Goal: Task Accomplishment & Management: Complete application form

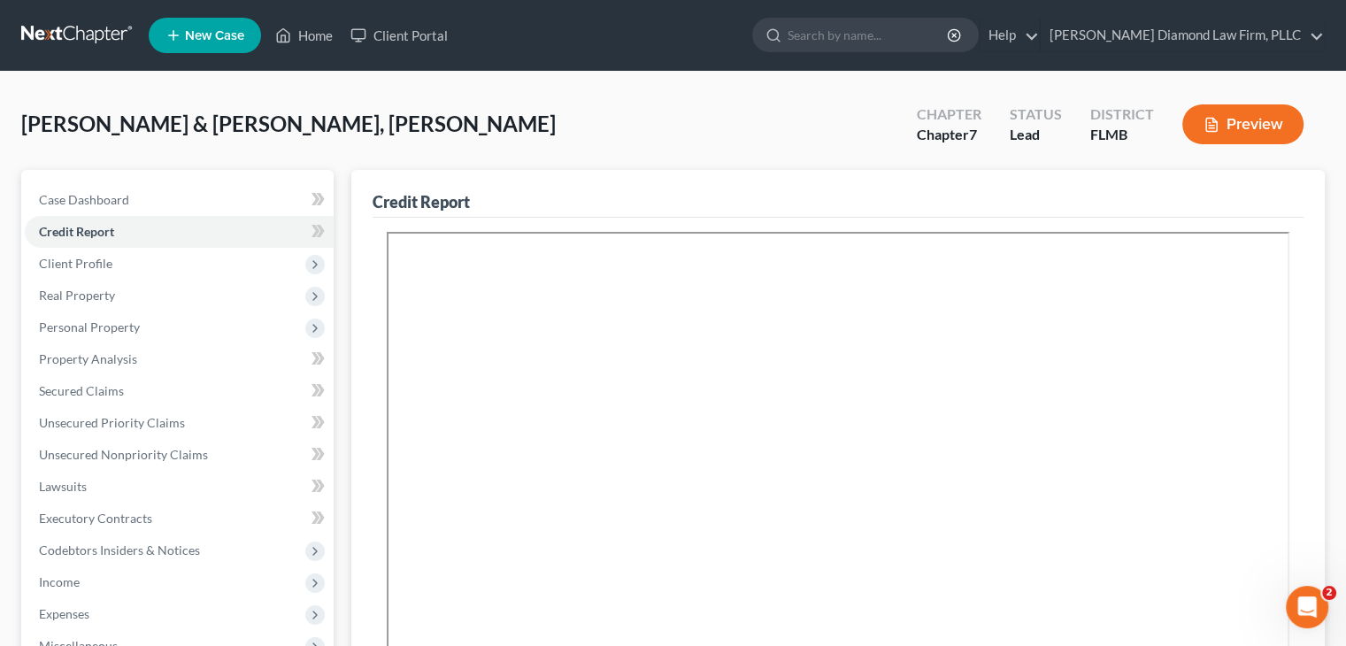
click at [212, 31] on span "New Case" at bounding box center [214, 35] width 59 height 13
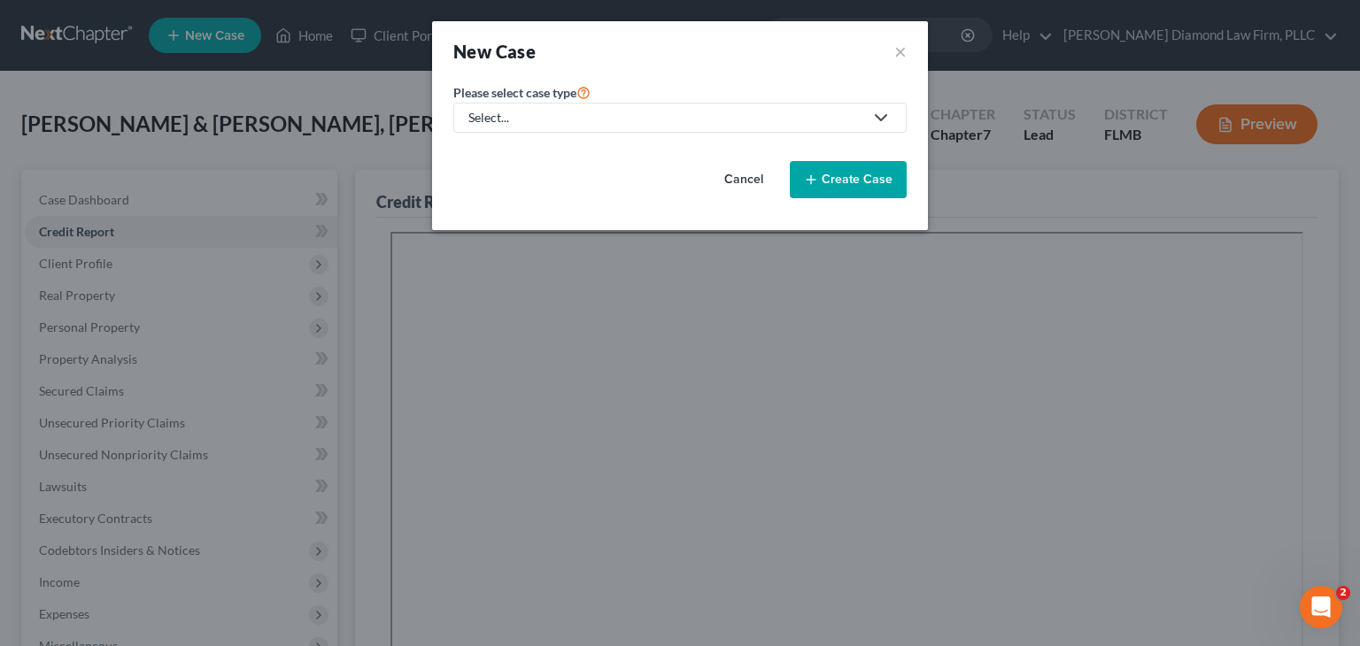
click at [808, 125] on div "Select..." at bounding box center [665, 118] width 395 height 18
click at [505, 146] on div "Bankruptcy" at bounding box center [506, 152] width 73 height 18
select select "15"
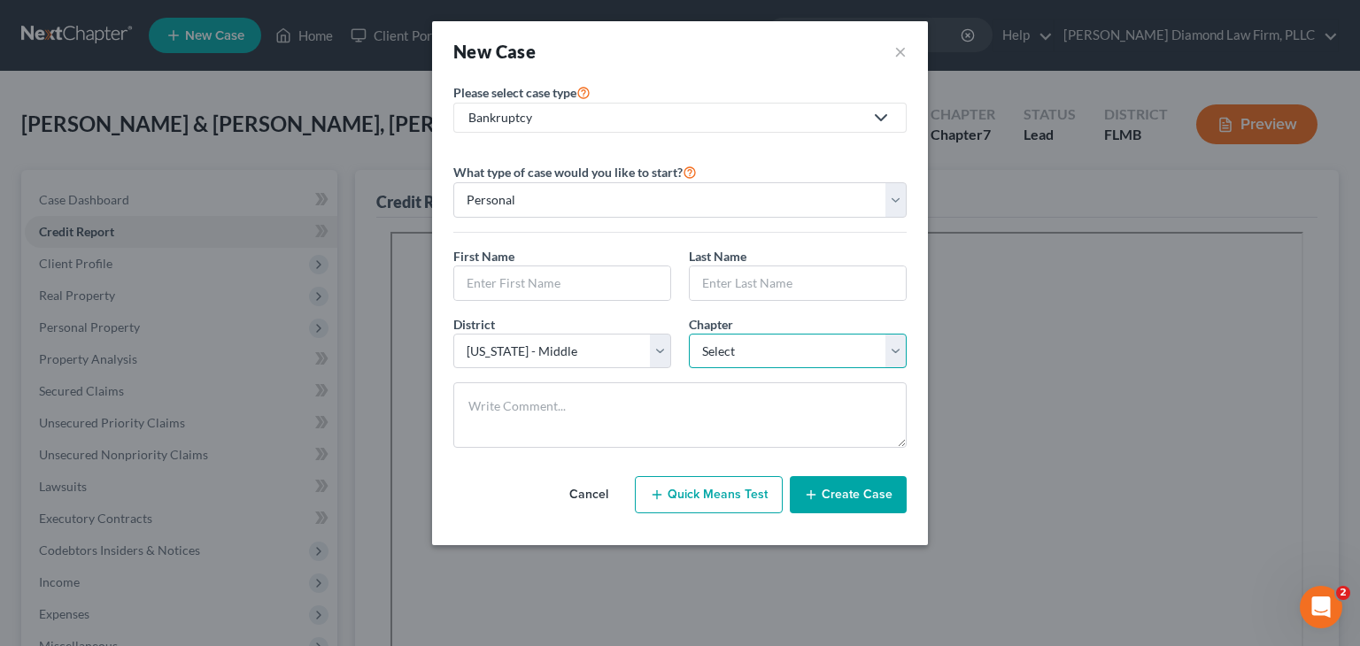
click at [755, 358] on select "Select 7 11 12 13" at bounding box center [798, 351] width 218 height 35
select select "0"
click at [689, 334] on select "Select 7 11 12 13" at bounding box center [798, 351] width 218 height 35
click at [513, 280] on input "text" at bounding box center [562, 283] width 216 height 34
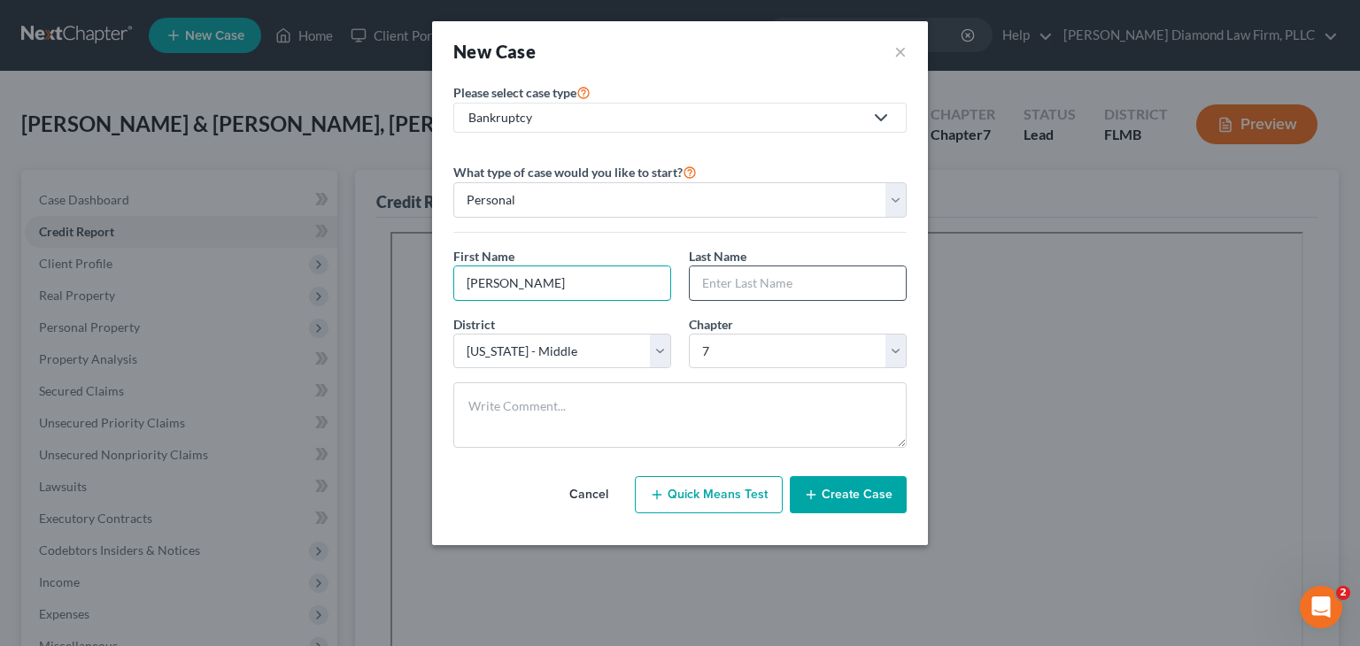
type input "[PERSON_NAME]"
click at [751, 288] on input "text" at bounding box center [797, 283] width 216 height 34
type input "[PERSON_NAME]"
click at [880, 492] on button "Create Case" at bounding box center [848, 494] width 117 height 37
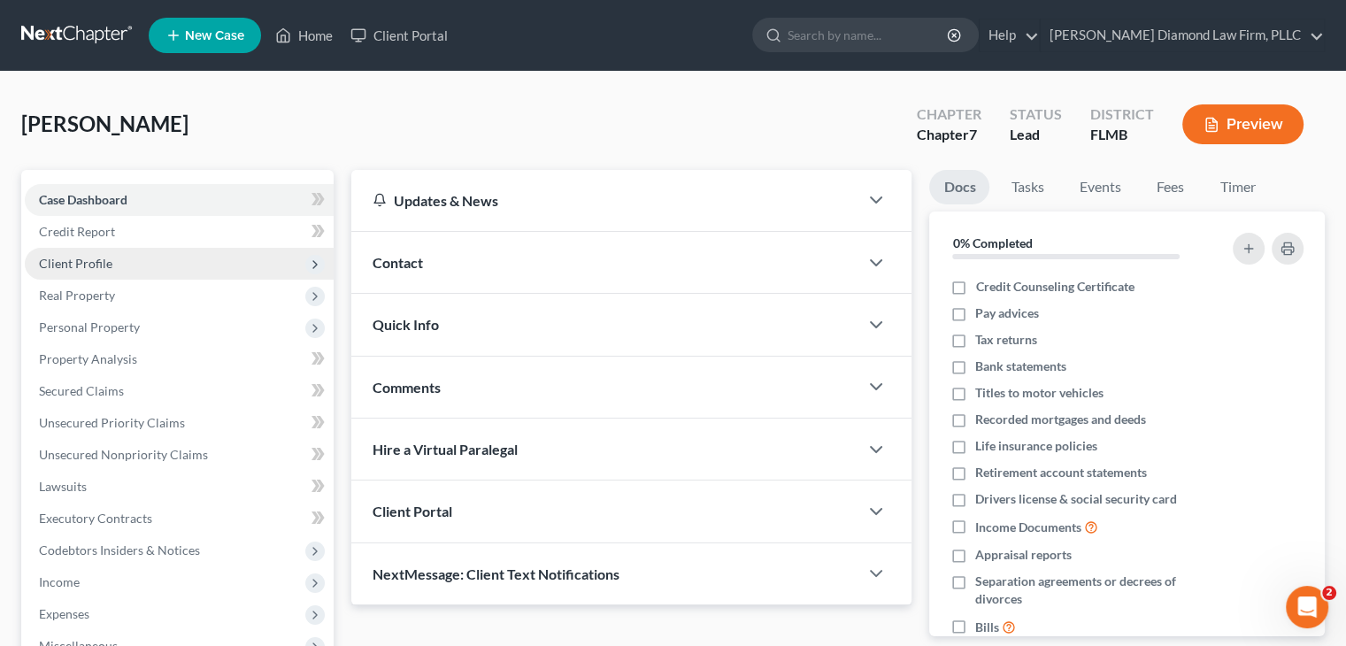
click at [93, 256] on span "Client Profile" at bounding box center [75, 263] width 73 height 15
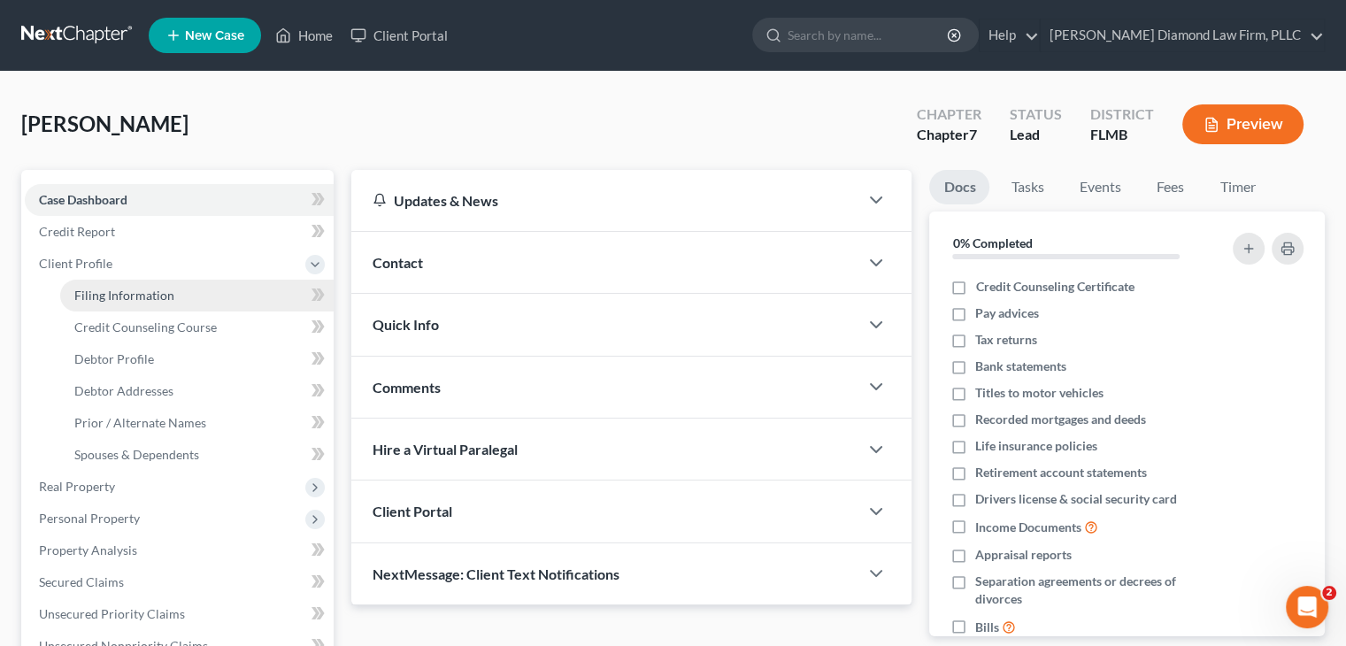
click at [83, 294] on span "Filing Information" at bounding box center [124, 295] width 100 height 15
select select "1"
select select "0"
select select "15"
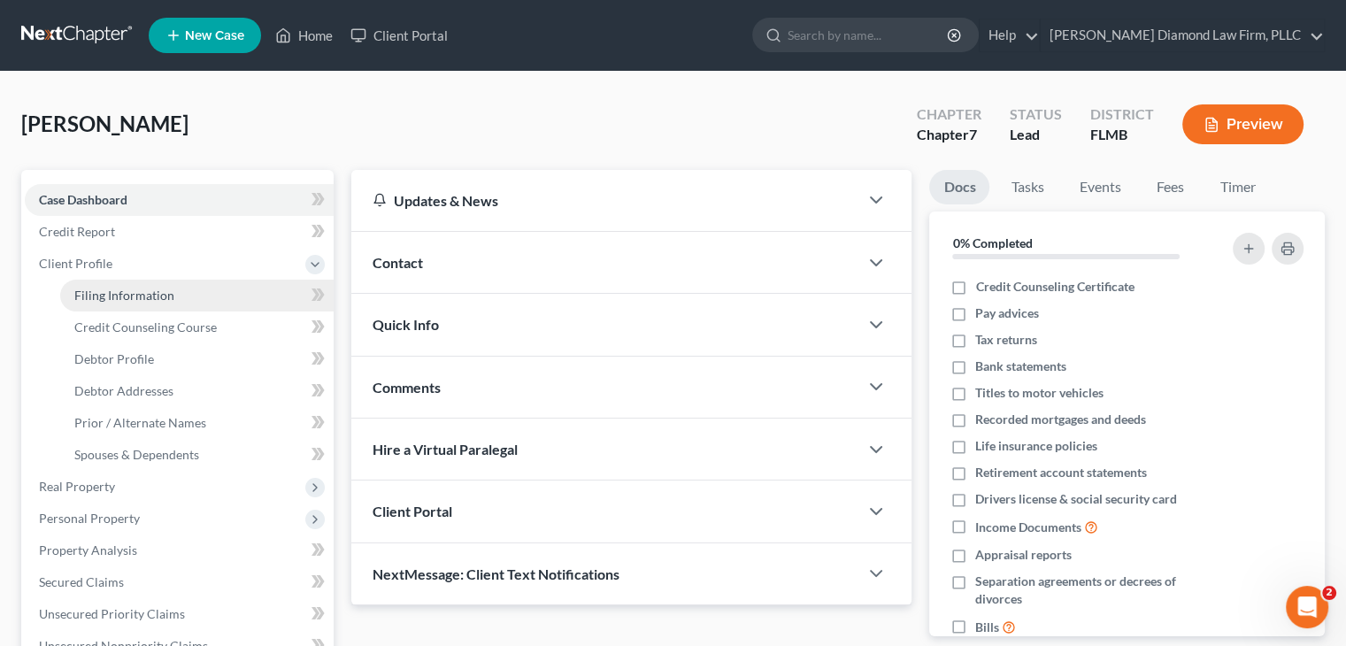
select select "9"
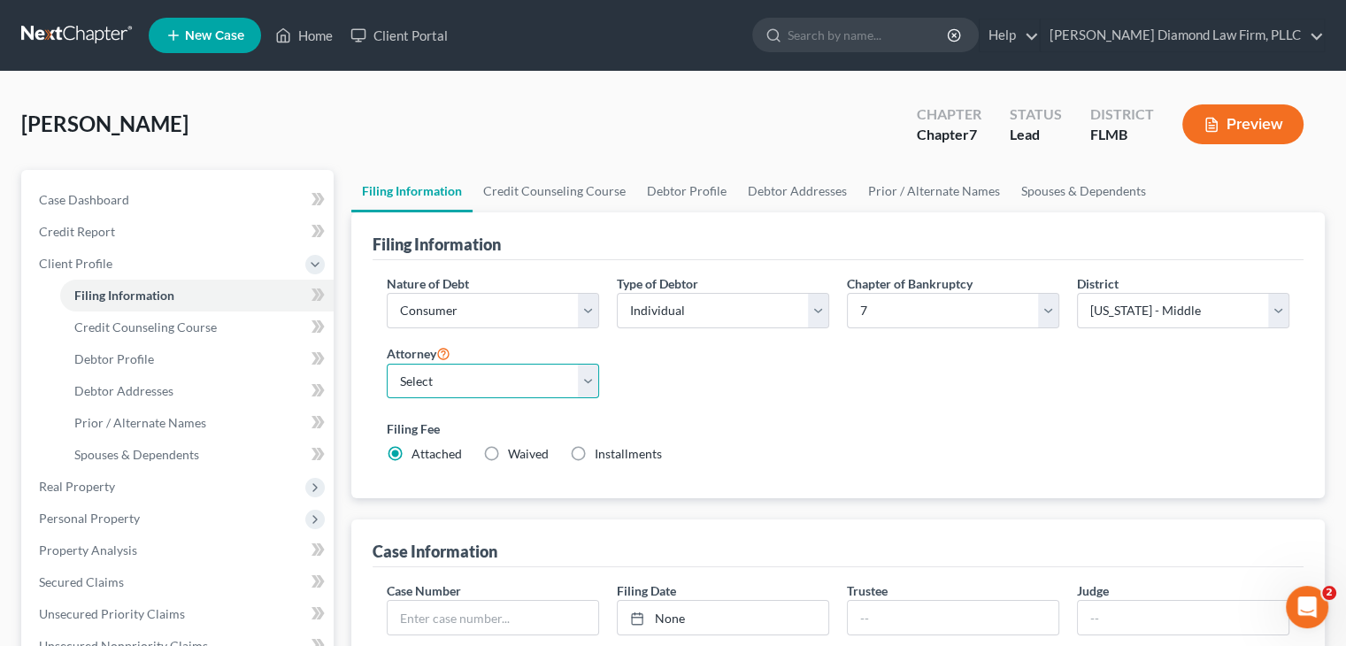
click at [480, 381] on select "Select [PERSON_NAME] - FLMB [PERSON_NAME] - FLSB [PERSON_NAME] - FLNB" at bounding box center [493, 381] width 212 height 35
select select "0"
click at [387, 364] on select "Select [PERSON_NAME] - FLMB [PERSON_NAME] - FLSB [PERSON_NAME] - FLNB" at bounding box center [493, 381] width 212 height 35
drag, startPoint x: 753, startPoint y: 301, endPoint x: 733, endPoint y: 309, distance: 21.9
click at [753, 301] on select "Select Individual Joint" at bounding box center [723, 310] width 212 height 35
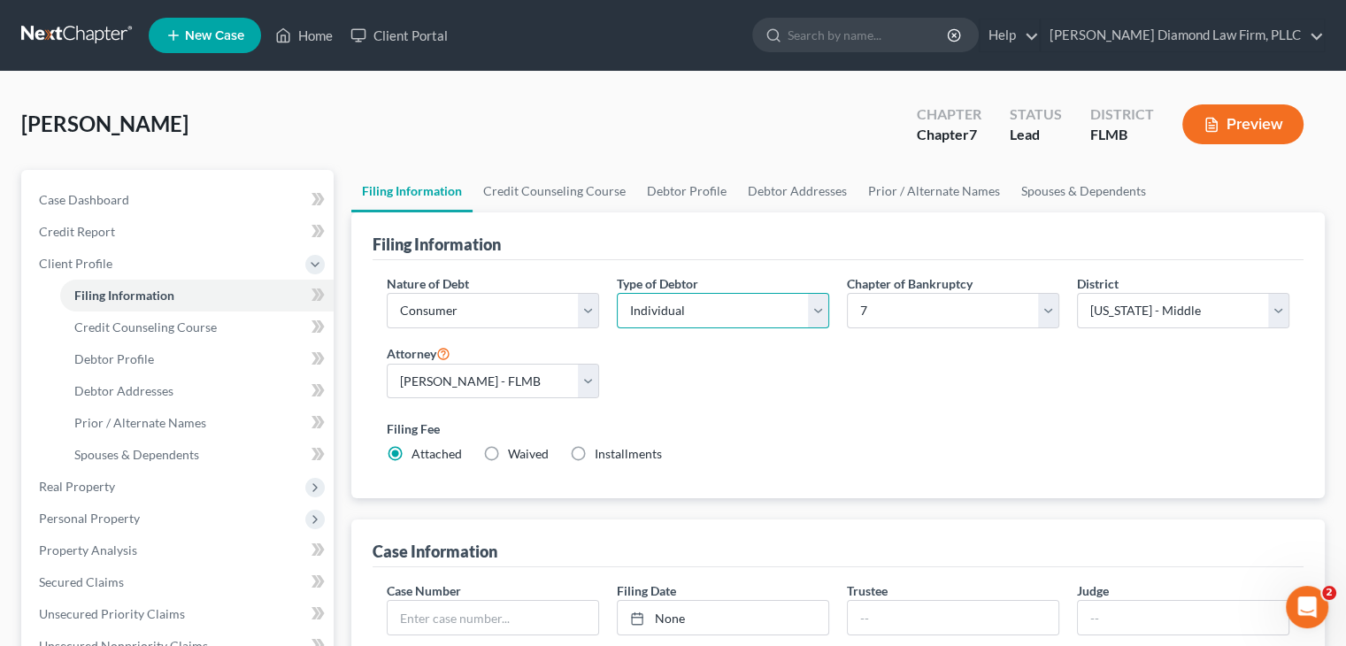
select select "1"
click at [617, 293] on select "Select Individual Joint" at bounding box center [723, 310] width 212 height 35
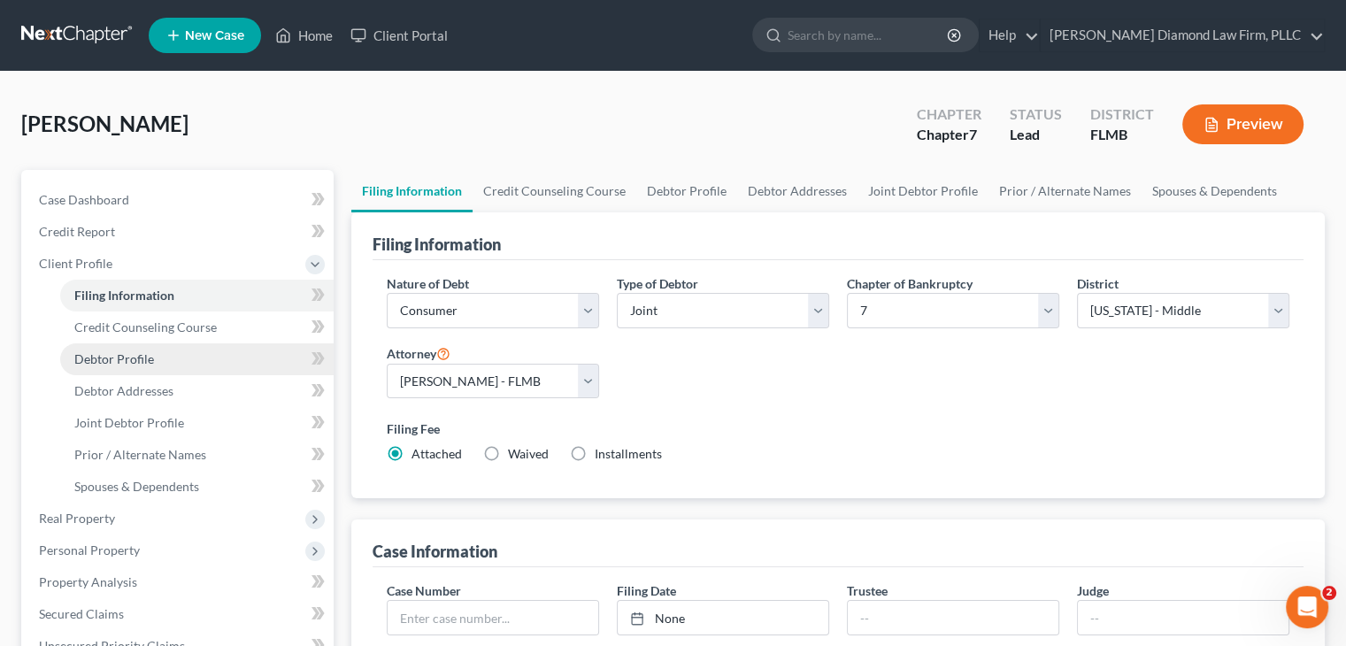
click at [157, 357] on link "Debtor Profile" at bounding box center [196, 359] width 273 height 32
select select "1"
select select "0"
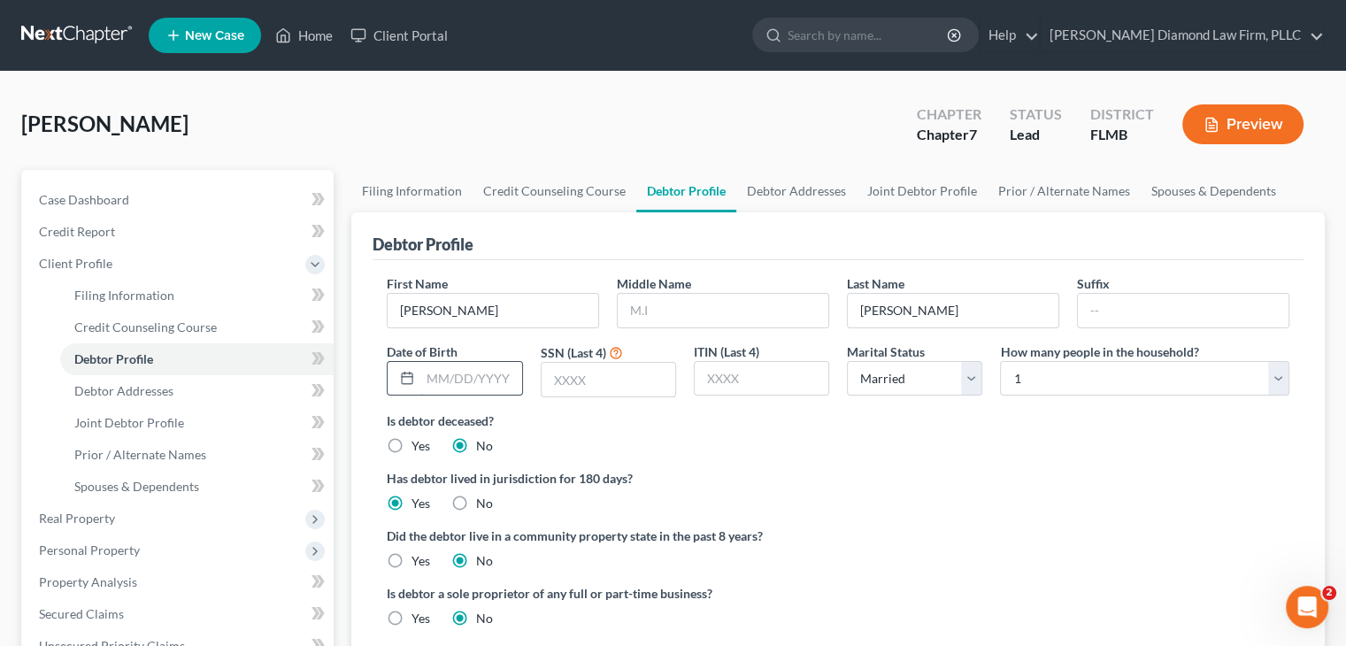
click at [502, 385] on input "text" at bounding box center [470, 379] width 101 height 34
click at [458, 375] on input "text" at bounding box center [470, 379] width 101 height 34
type input "[DATE]"
click at [574, 383] on input "text" at bounding box center [609, 380] width 134 height 34
type input "0090"
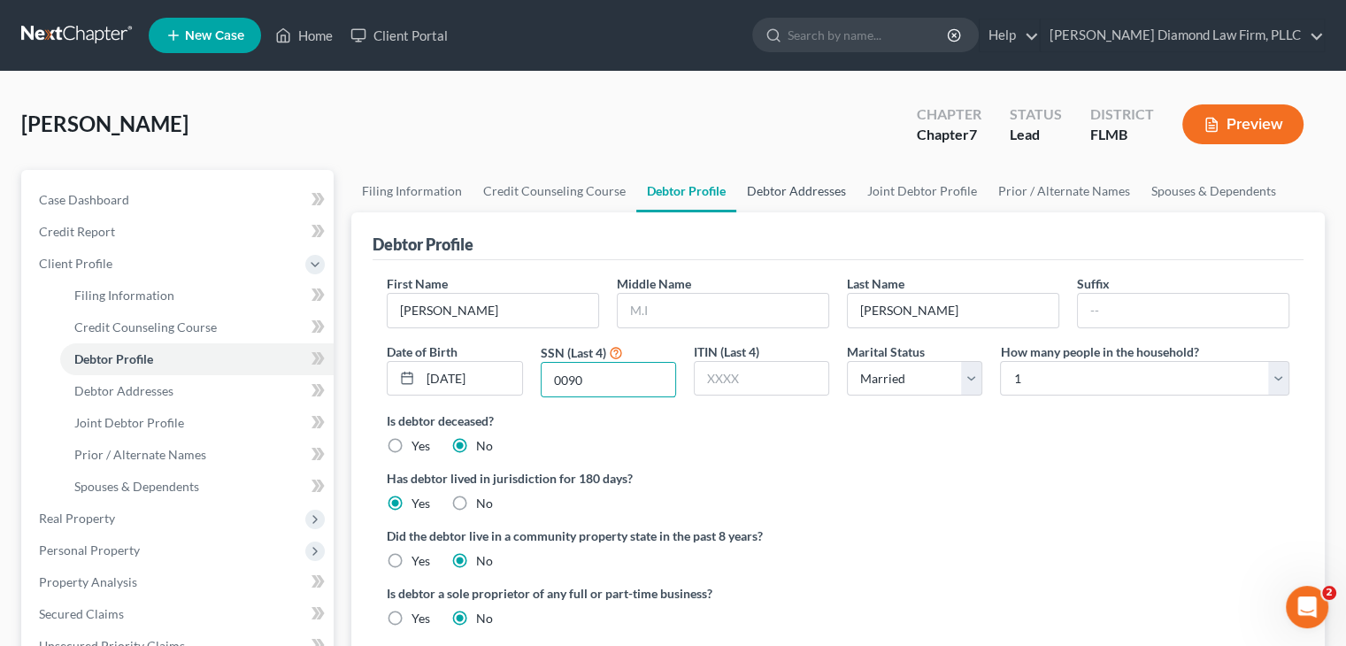
click at [831, 197] on link "Debtor Addresses" at bounding box center [796, 191] width 120 height 42
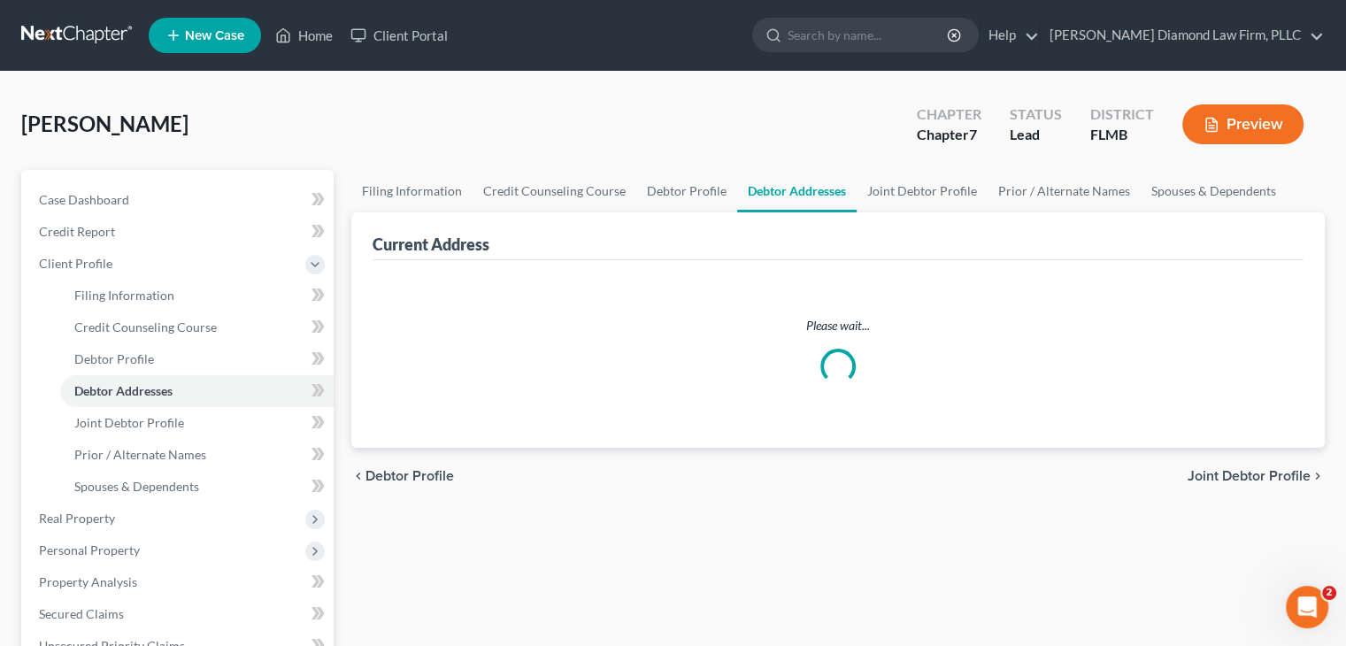
select select "0"
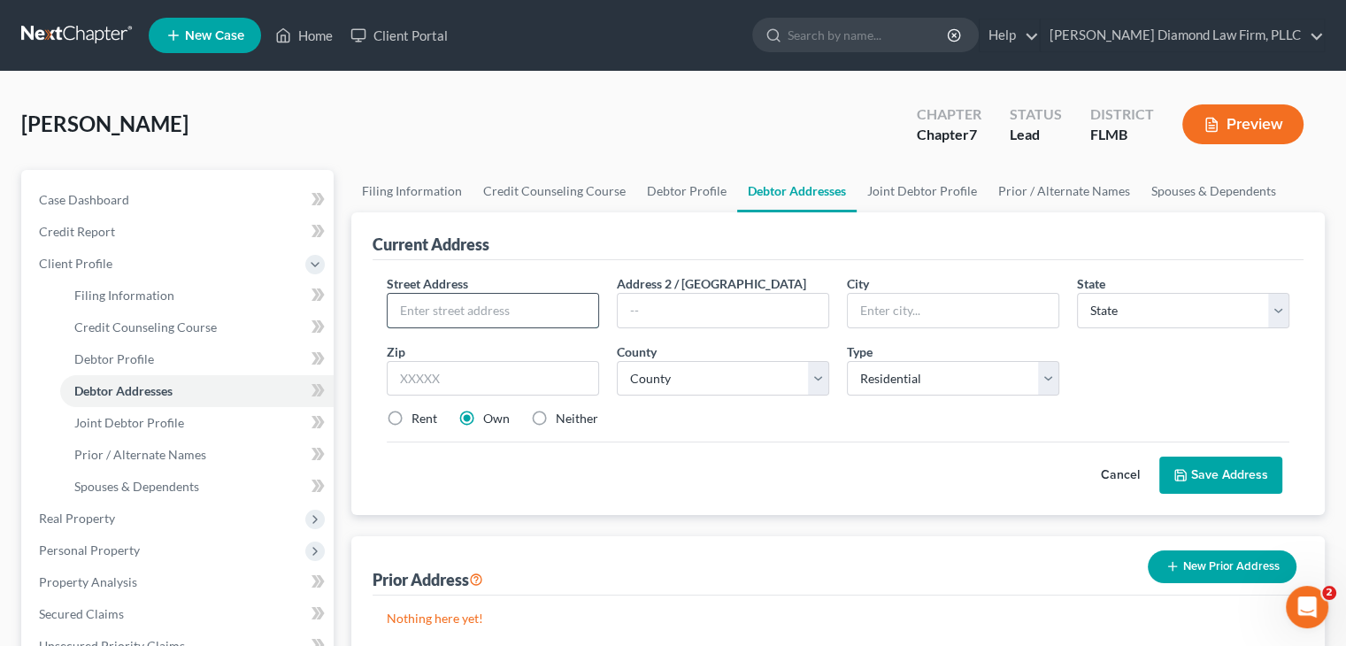
click at [587, 311] on input "text" at bounding box center [493, 311] width 211 height 34
paste input "[STREET_ADDRESS][US_STATE]"
type input "[STREET_ADDRESS][US_STATE]"
click at [737, 306] on input "text" at bounding box center [723, 311] width 211 height 34
type input "#311"
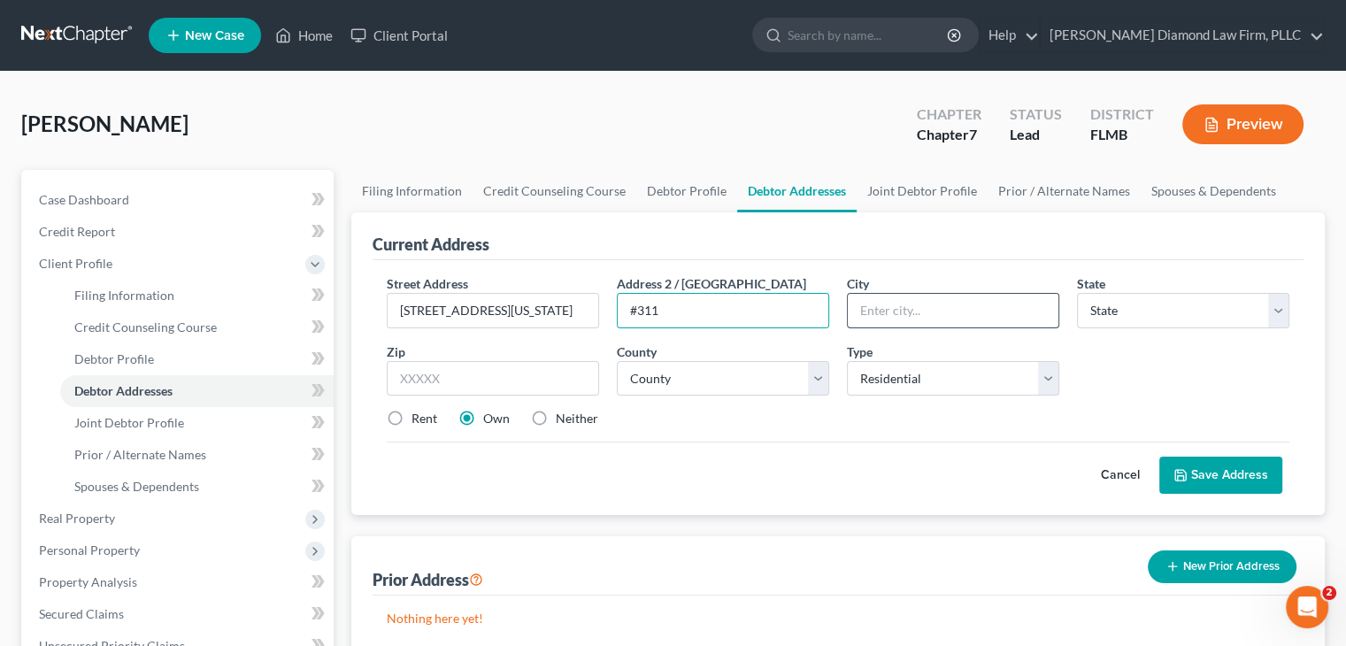
click at [977, 313] on input "text" at bounding box center [953, 311] width 211 height 34
click at [1159, 457] on button "Save Address" at bounding box center [1220, 475] width 123 height 37
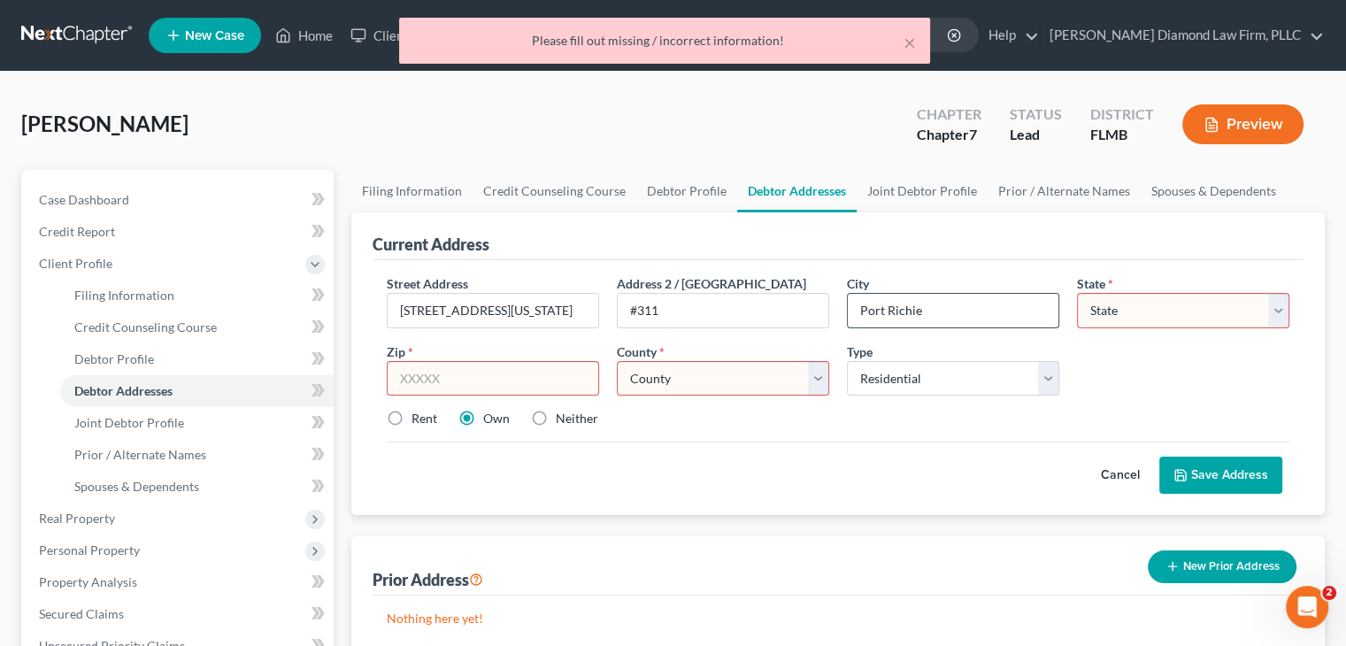
type input "Port Richie"
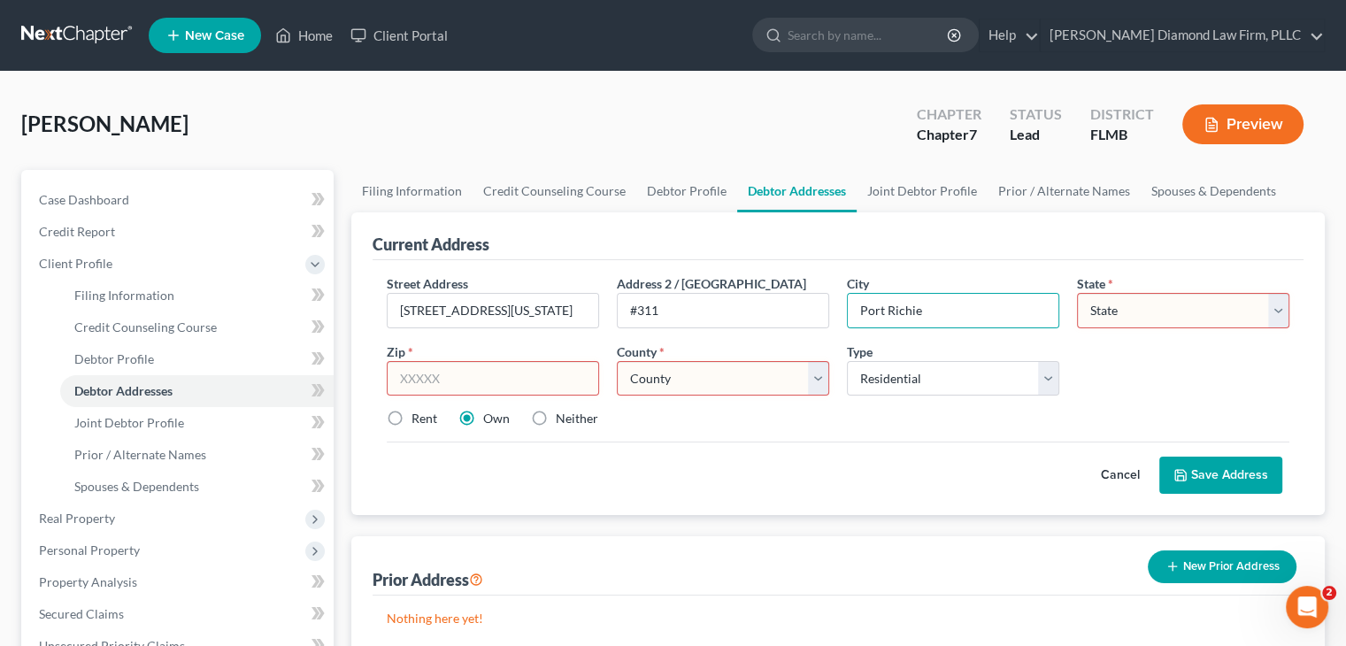
click at [1107, 307] on select "State [US_STATE] AK AR AZ CA CO CT DE DC [GEOGRAPHIC_DATA] [GEOGRAPHIC_DATA] GU…" at bounding box center [1183, 310] width 212 height 35
select select "9"
click at [1077, 293] on select "State [US_STATE] AK AR AZ CA CO CT DE DC [GEOGRAPHIC_DATA] [GEOGRAPHIC_DATA] GU…" at bounding box center [1183, 310] width 212 height 35
click at [443, 385] on input "text" at bounding box center [493, 378] width 212 height 35
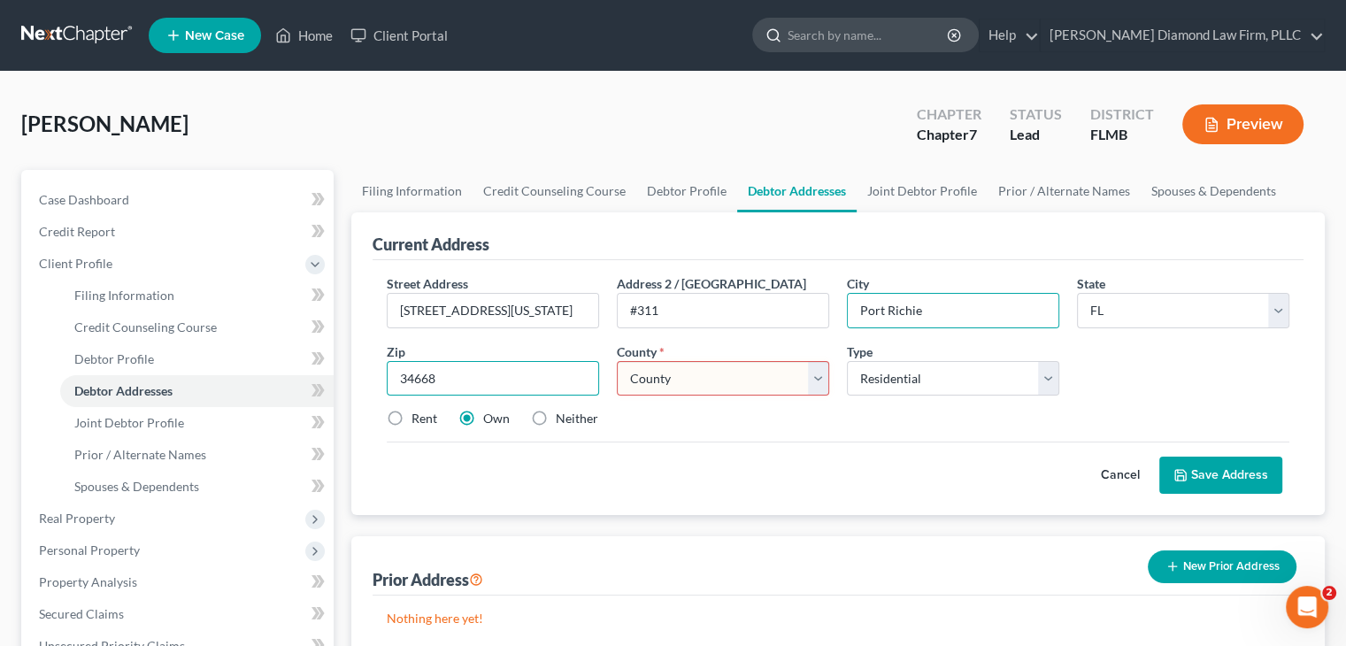
type input "34668"
type input "Port [PERSON_NAME]"
click at [689, 376] on select "County [GEOGRAPHIC_DATA] [GEOGRAPHIC_DATA] [GEOGRAPHIC_DATA] [GEOGRAPHIC_DATA] …" at bounding box center [723, 378] width 212 height 35
select select "50"
click at [617, 361] on select "County [GEOGRAPHIC_DATA] [GEOGRAPHIC_DATA] [GEOGRAPHIC_DATA] [GEOGRAPHIC_DATA] …" at bounding box center [723, 378] width 212 height 35
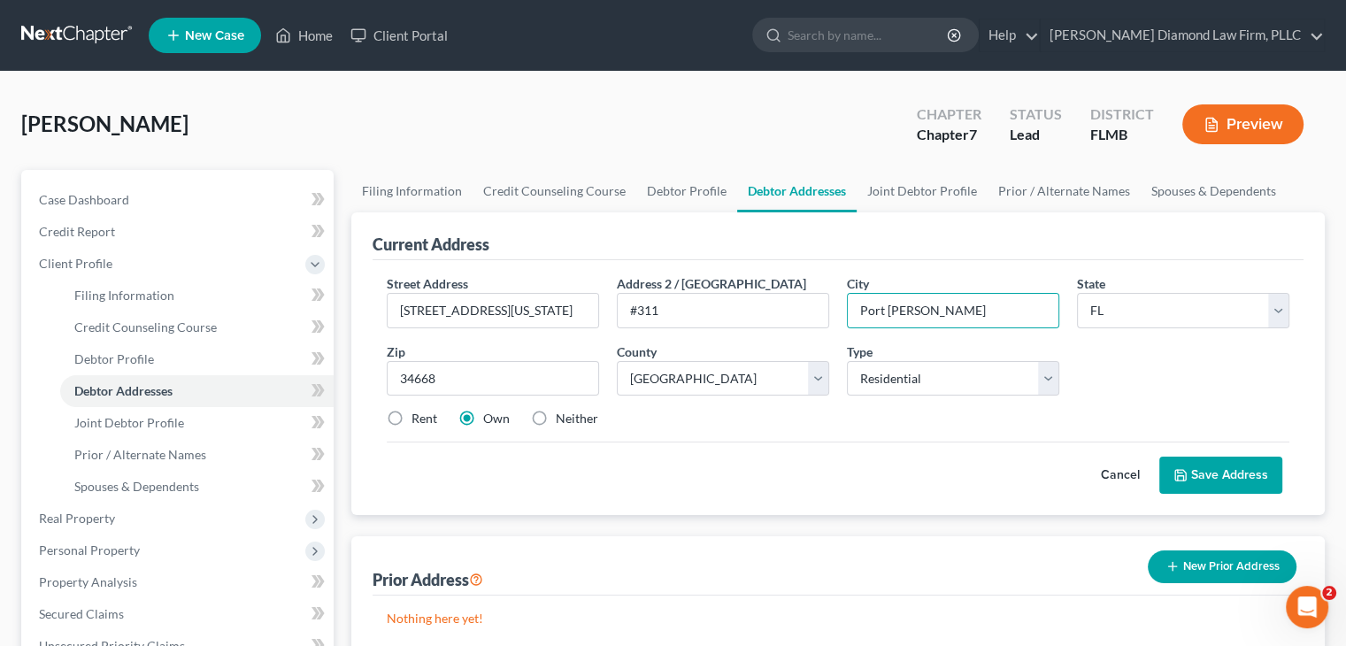
click at [1229, 468] on button "Save Address" at bounding box center [1220, 475] width 123 height 37
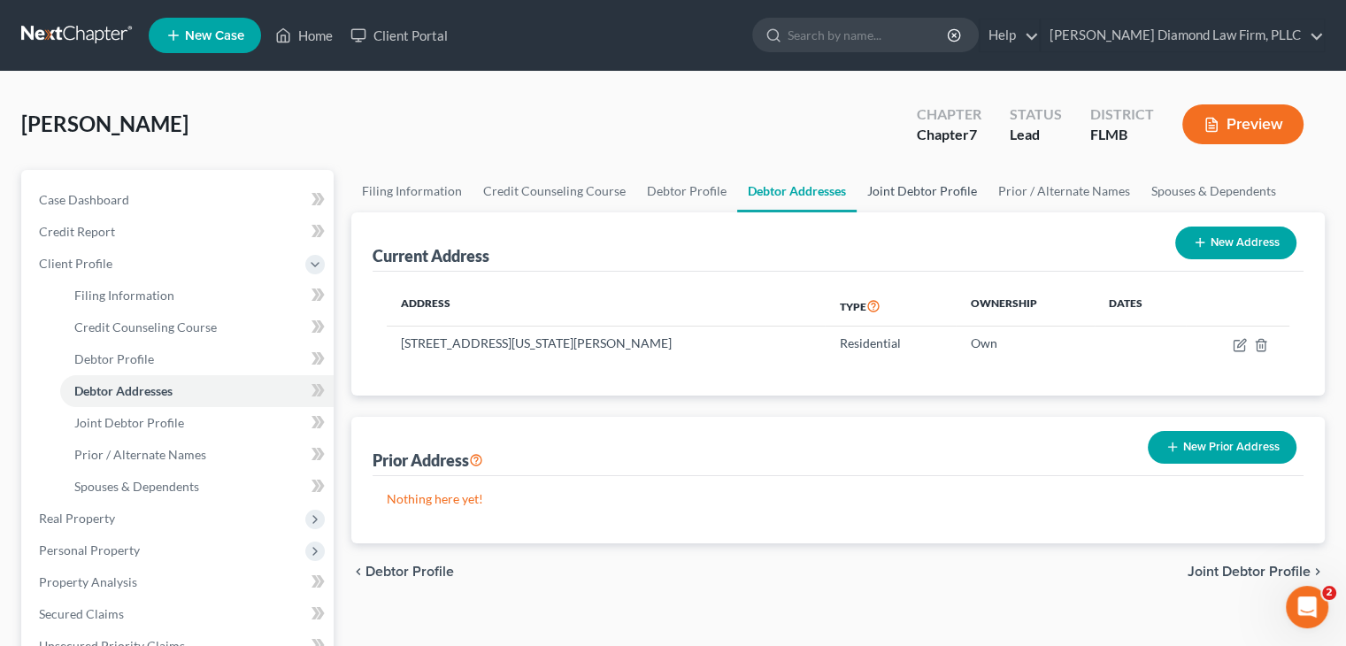
click at [917, 181] on link "Joint Debtor Profile" at bounding box center [922, 191] width 131 height 42
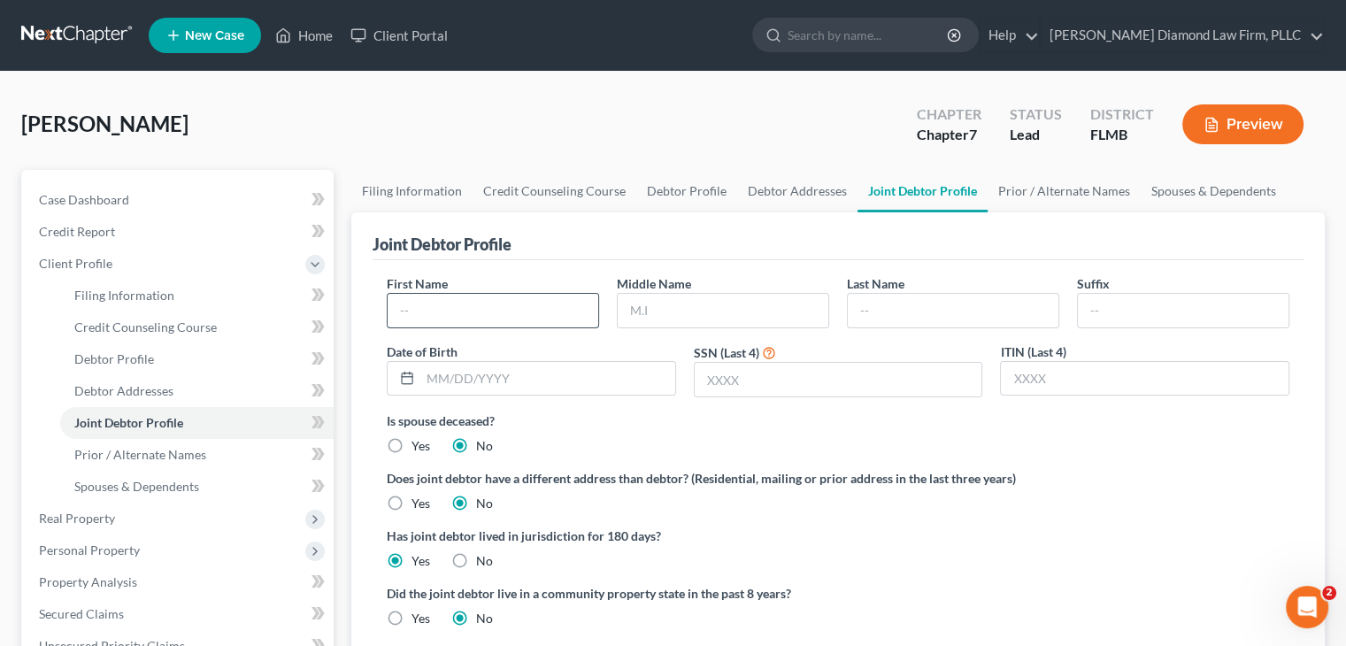
click at [477, 317] on input "text" at bounding box center [493, 311] width 211 height 34
type input "[PERSON_NAME]"
click at [869, 297] on input "text" at bounding box center [953, 311] width 211 height 34
type input "[PERSON_NAME]"
click at [588, 379] on input "text" at bounding box center [547, 379] width 255 height 34
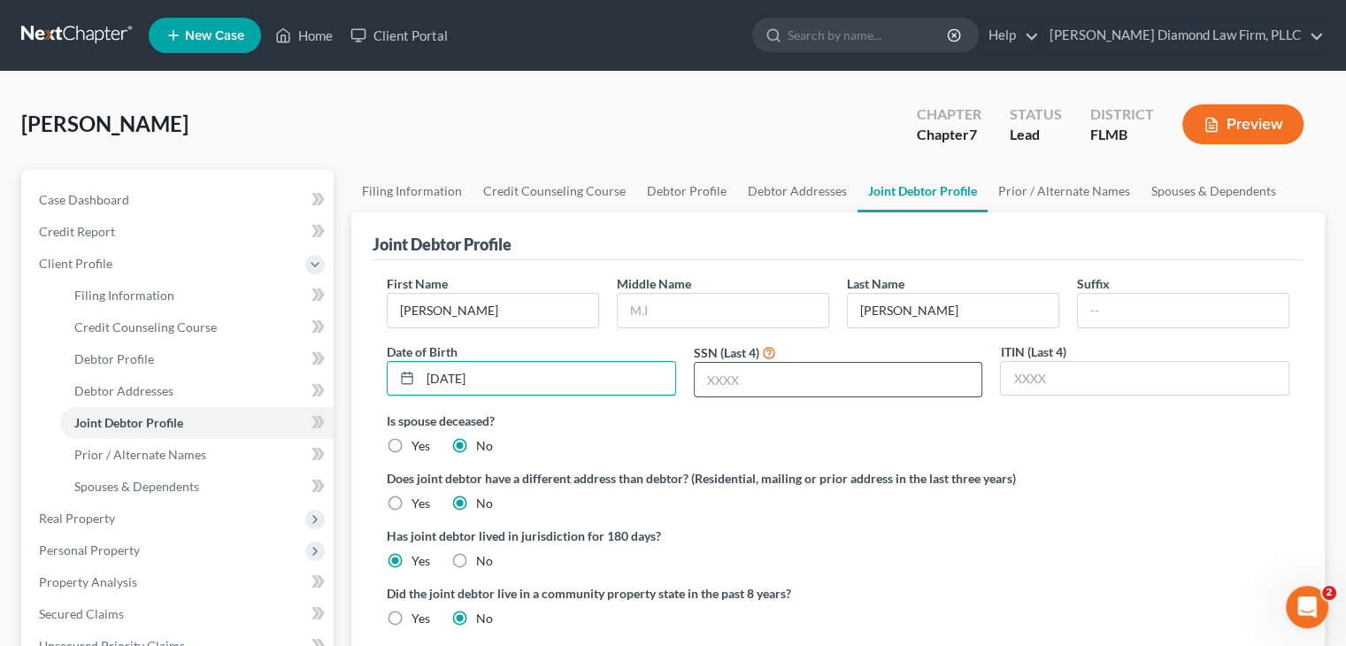
type input "[DATE]"
click at [774, 385] on input "text" at bounding box center [839, 380] width 288 height 34
type input "3511"
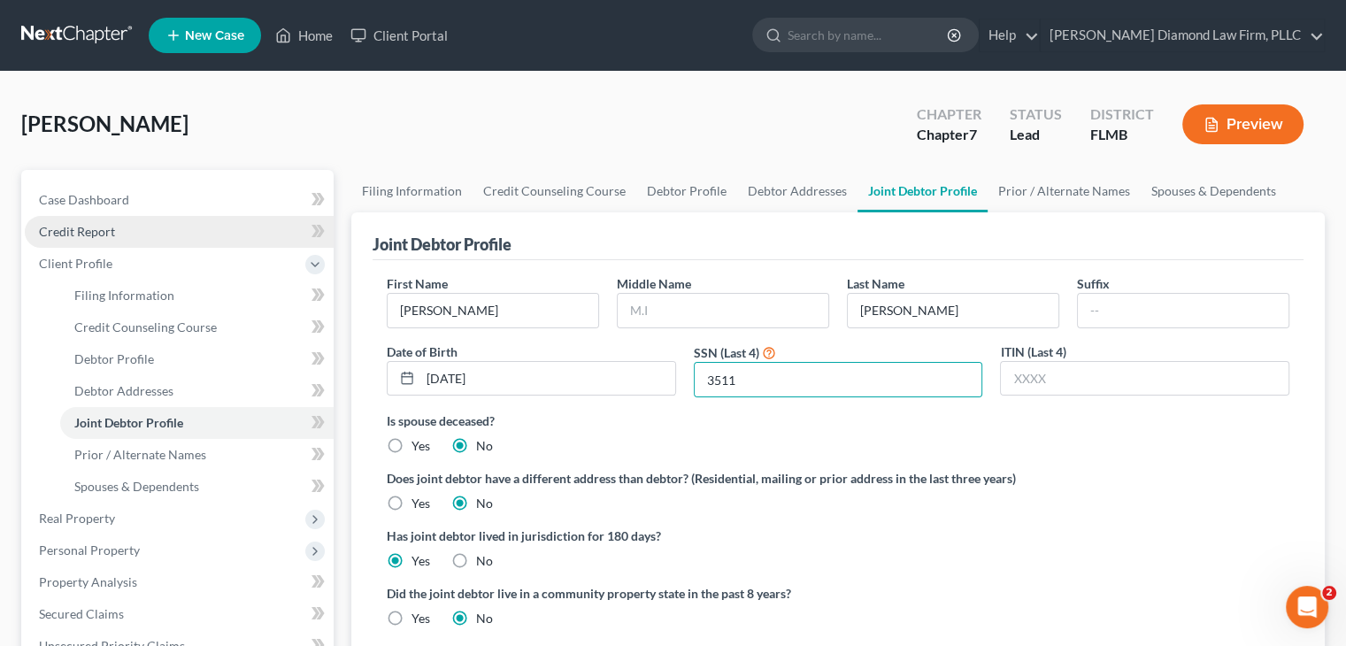
click at [99, 235] on span "Credit Report" at bounding box center [77, 231] width 76 height 15
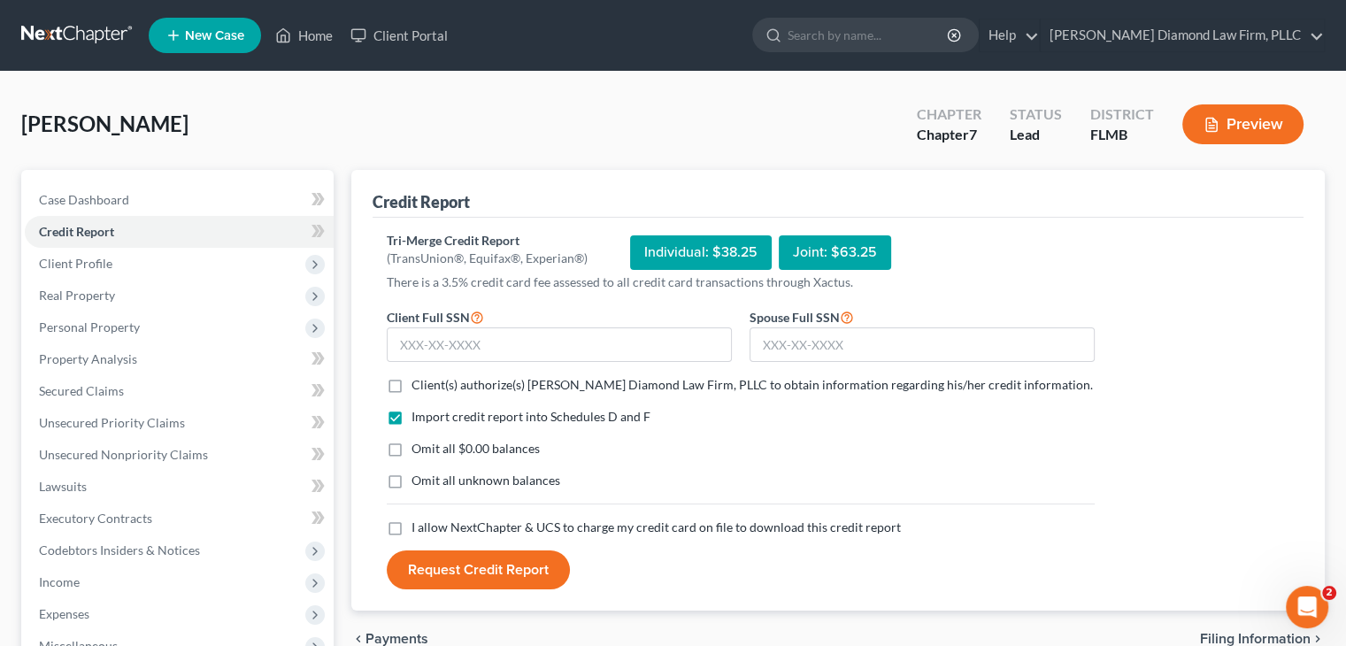
click at [412, 384] on label "Client(s) authorize(s) [PERSON_NAME] Diamond Law Firm, PLLC to obtain informati…" at bounding box center [753, 385] width 682 height 18
click at [419, 384] on input "Client(s) authorize(s) [PERSON_NAME] Diamond Law Firm, PLLC to obtain informati…" at bounding box center [425, 382] width 12 height 12
checkbox input "true"
click at [412, 483] on label "Omit all unknown balances" at bounding box center [486, 481] width 149 height 18
click at [419, 483] on input "Omit all unknown balances" at bounding box center [425, 478] width 12 height 12
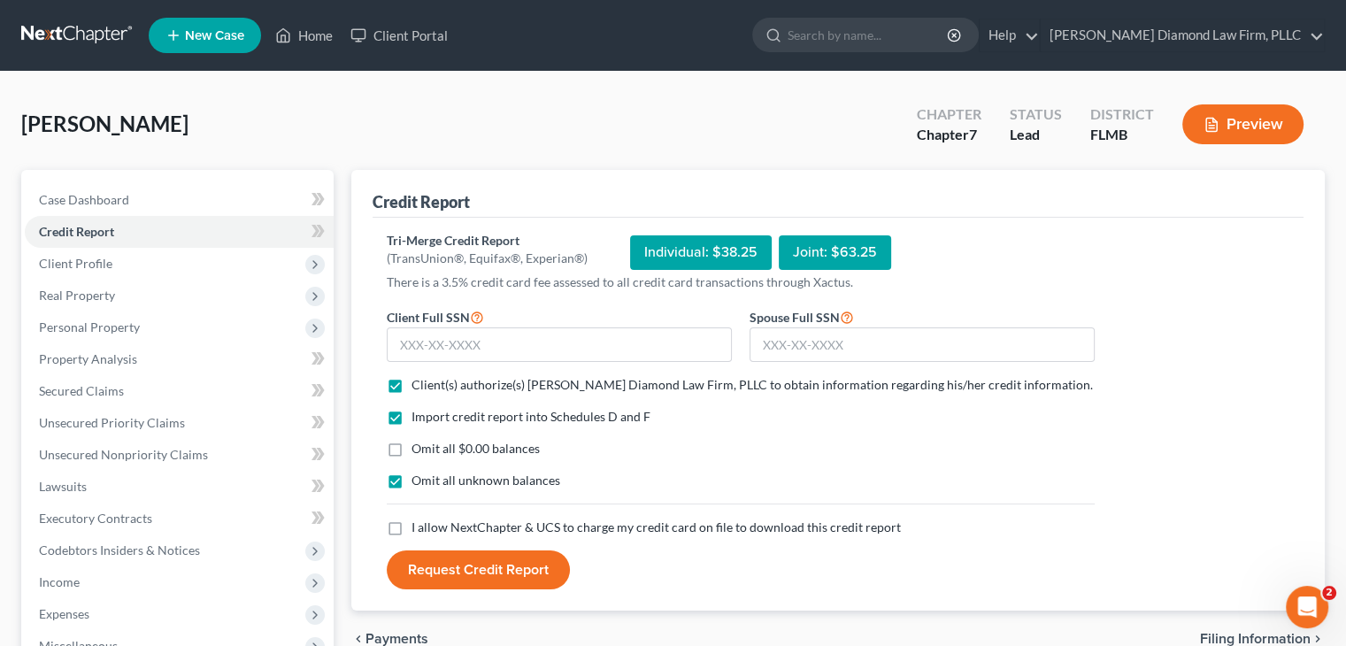
click at [412, 483] on label "Omit all unknown balances" at bounding box center [486, 481] width 149 height 18
click at [419, 483] on input "Omit all unknown balances" at bounding box center [425, 478] width 12 height 12
checkbox input "false"
click at [412, 523] on label "I allow NextChapter & UCS to charge my credit card on file to download this cre…" at bounding box center [656, 528] width 489 height 18
click at [419, 523] on input "I allow NextChapter & UCS to charge my credit card on file to download this cre…" at bounding box center [425, 525] width 12 height 12
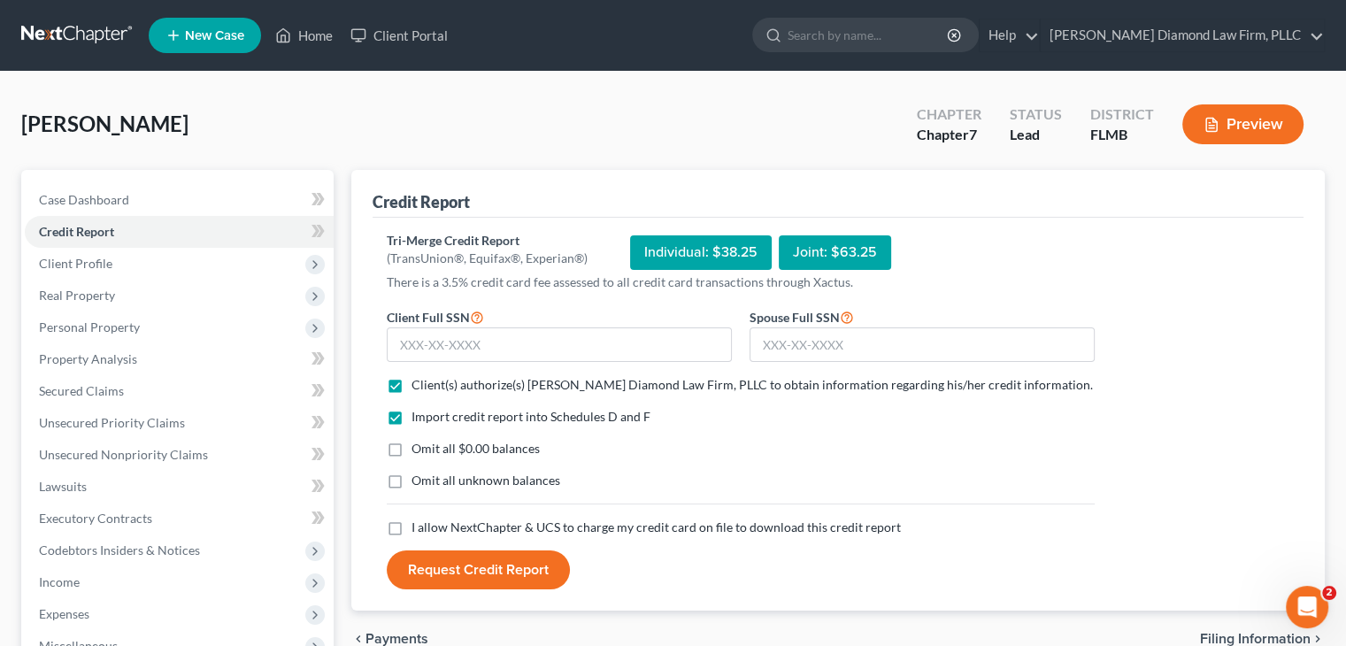
checkbox input "true"
click at [869, 338] on input "text" at bounding box center [922, 344] width 345 height 35
type input "548-02-3511"
click at [676, 329] on input "text" at bounding box center [559, 344] width 345 height 35
type input "067-40-0090"
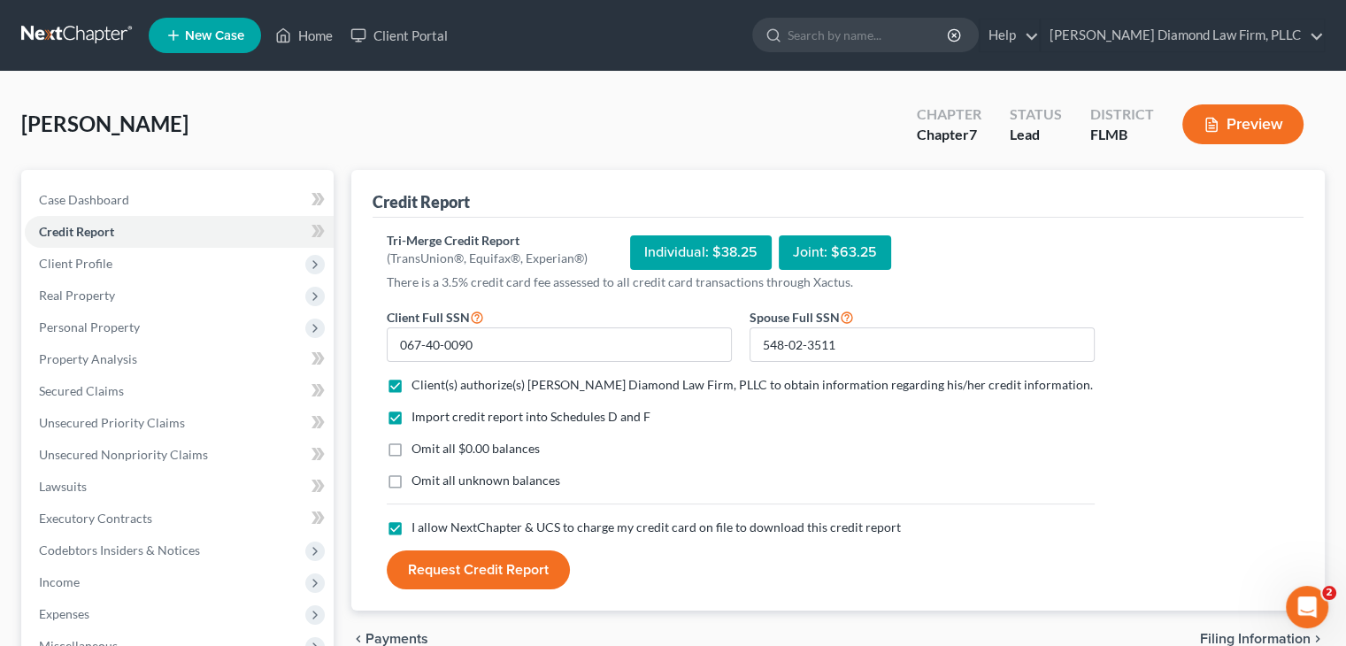
click at [504, 567] on button "Request Credit Report" at bounding box center [478, 570] width 183 height 39
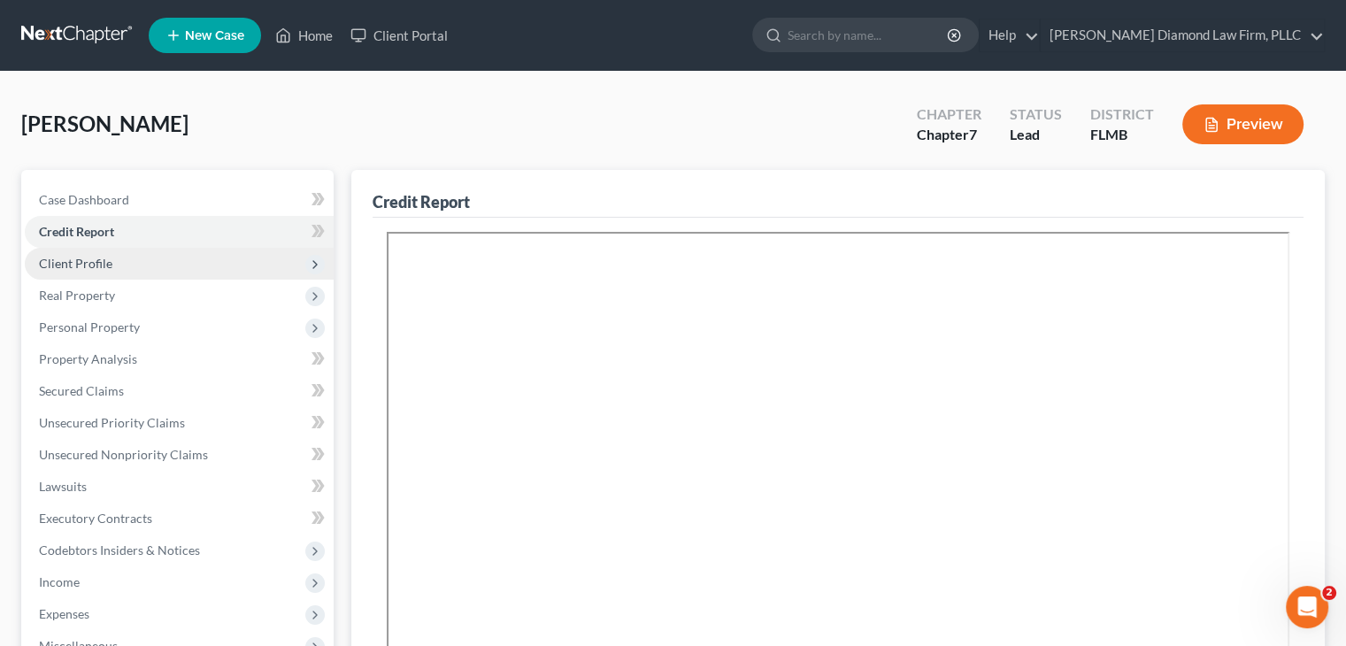
click at [111, 256] on span "Client Profile" at bounding box center [179, 264] width 309 height 32
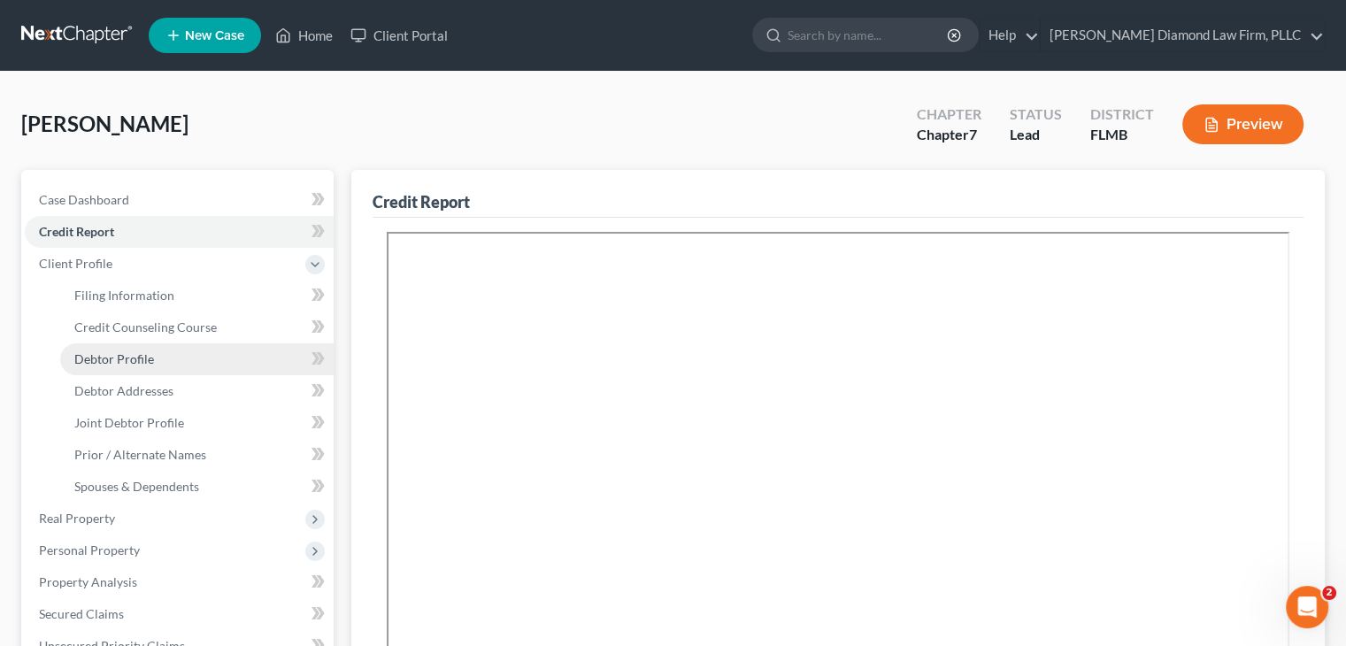
click at [149, 353] on span "Debtor Profile" at bounding box center [114, 358] width 80 height 15
select select "1"
select select "0"
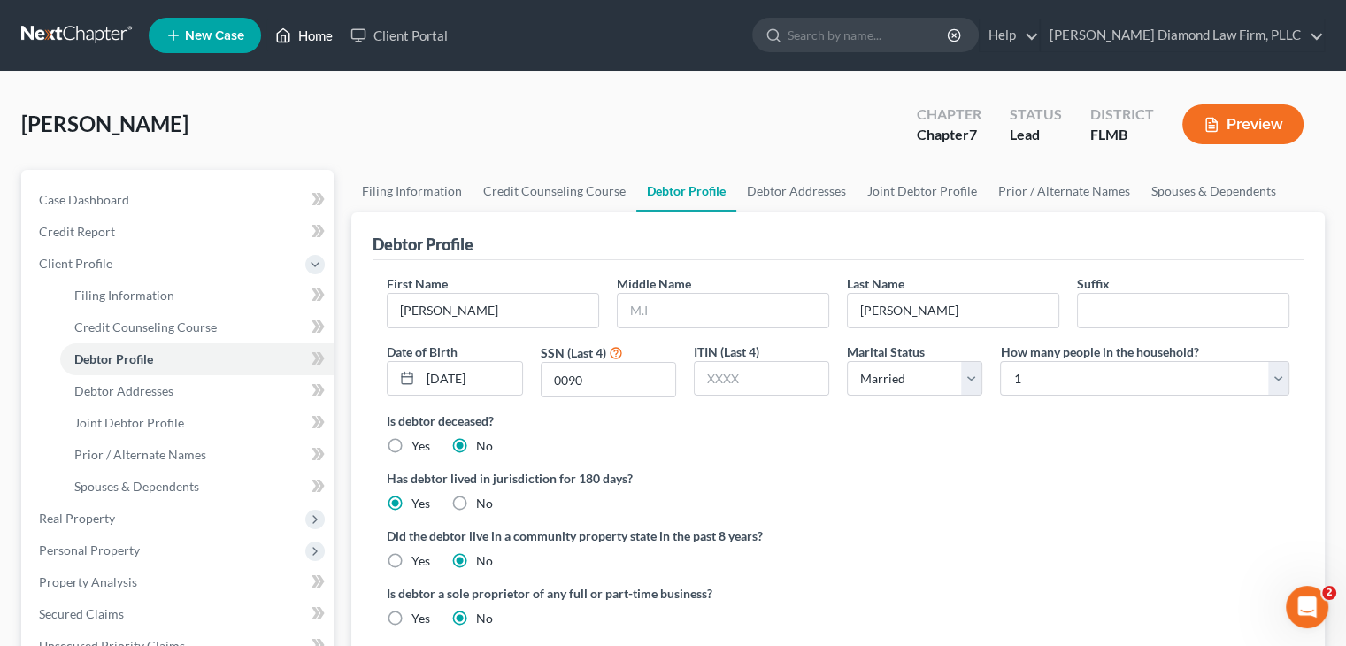
click at [310, 35] on link "Home" at bounding box center [303, 35] width 75 height 32
